Goal: Book appointment/travel/reservation

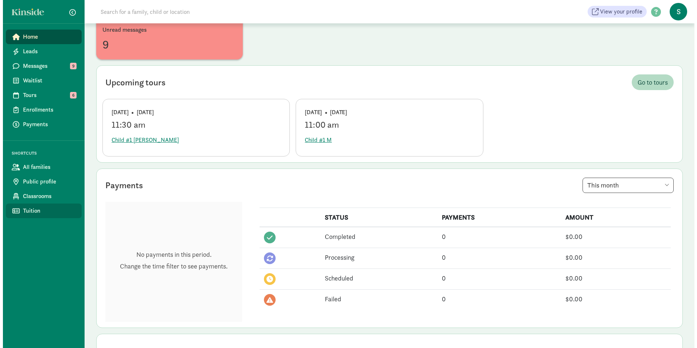
scroll to position [73, 0]
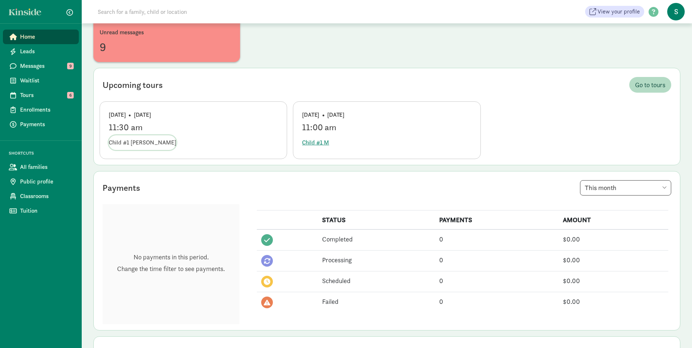
click at [132, 142] on span "Child #1 Miller" at bounding box center [142, 142] width 67 height 9
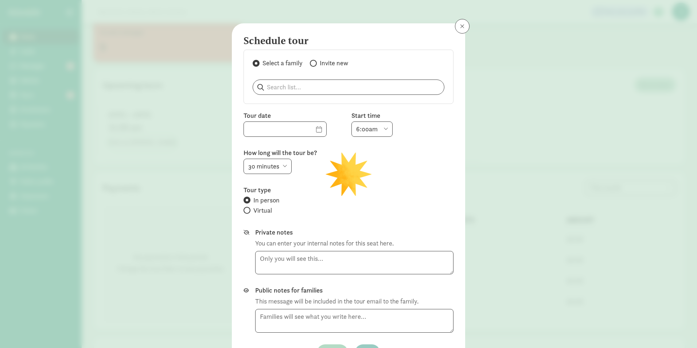
type input "09/29/2025"
select select "11:30am"
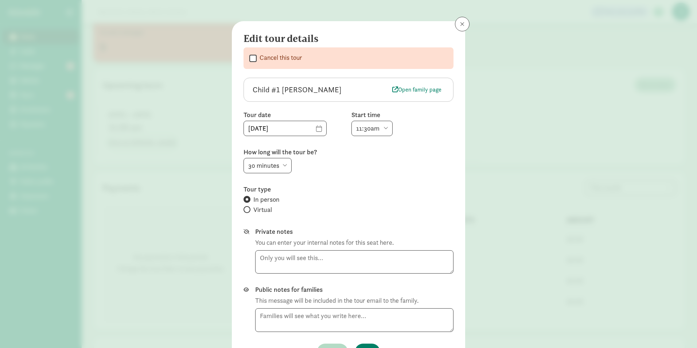
scroll to position [0, 0]
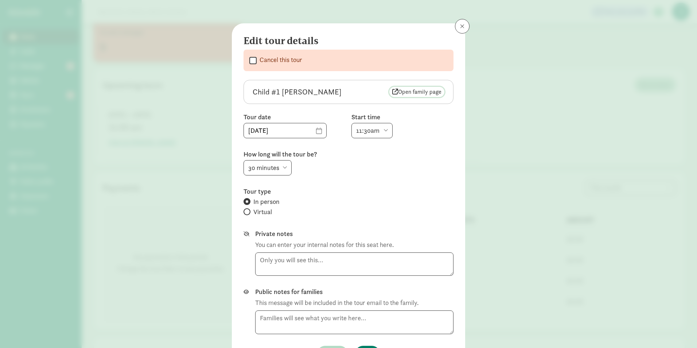
click at [414, 92] on span "Open family page" at bounding box center [416, 92] width 49 height 9
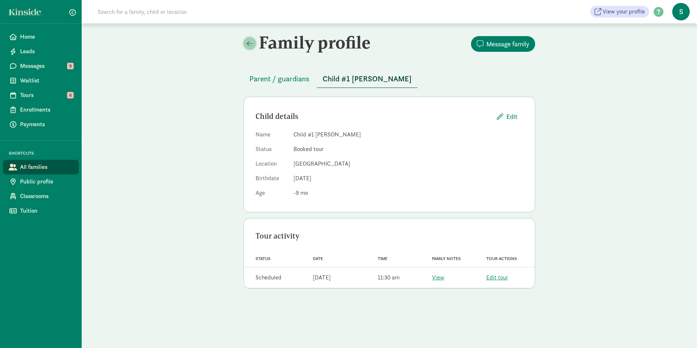
click at [248, 45] on span at bounding box center [250, 43] width 6 height 7
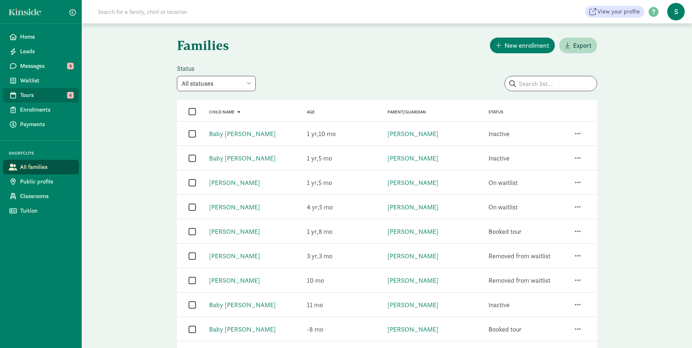
click at [45, 97] on span "Tours" at bounding box center [46, 95] width 53 height 9
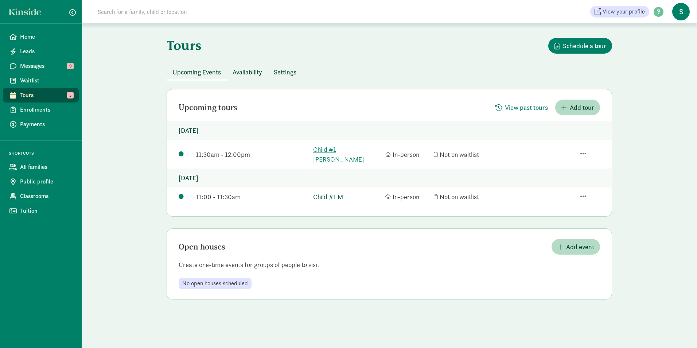
click at [329, 192] on link "Child #1 M" at bounding box center [347, 197] width 68 height 10
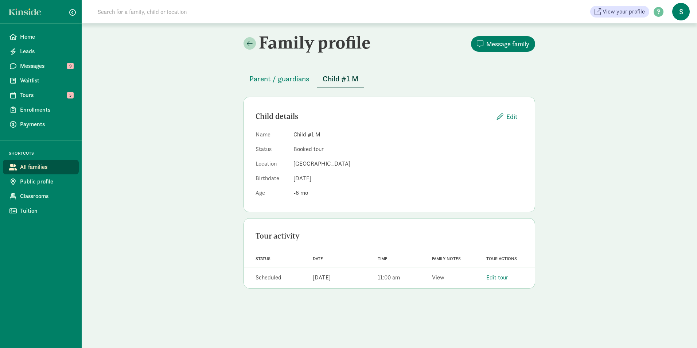
click at [438, 280] on link "View" at bounding box center [438, 277] width 12 height 8
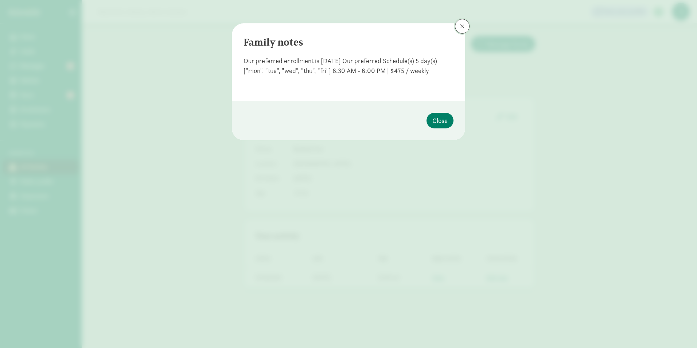
click at [464, 27] on span at bounding box center [462, 26] width 4 height 6
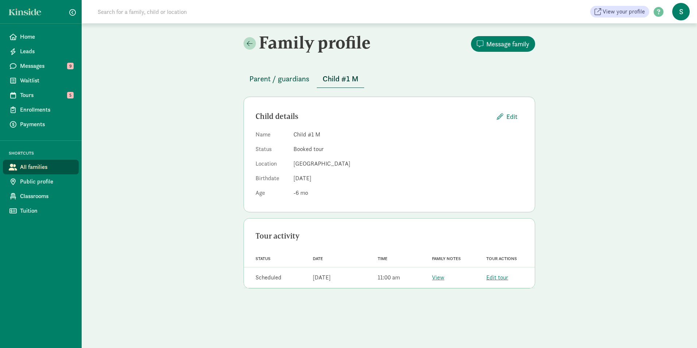
click at [289, 78] on span "Parent / guardians" at bounding box center [279, 79] width 60 height 12
